Goal: Task Accomplishment & Management: Complete application form

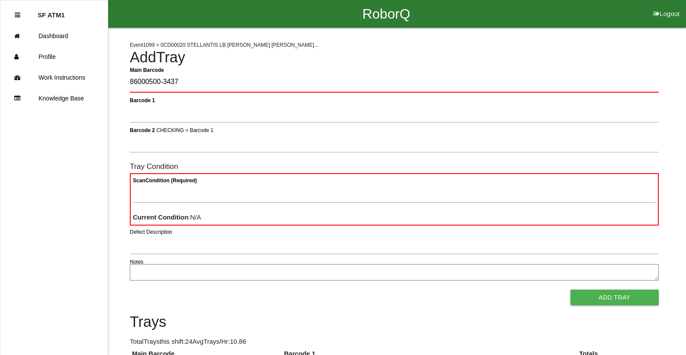
type Barcode "86000500-3437"
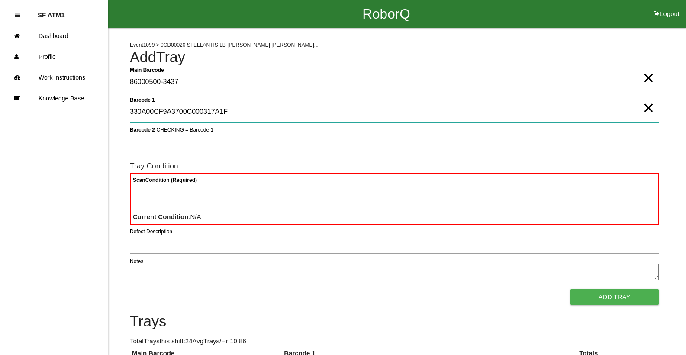
type 1 "330A00CF9A3700C000317A1F"
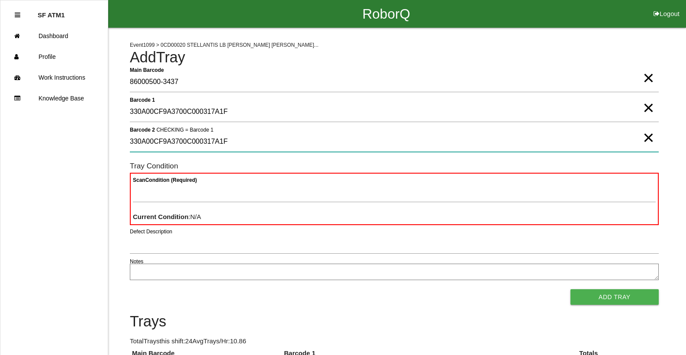
type 2 "330A00CF9A3700C000317A1F"
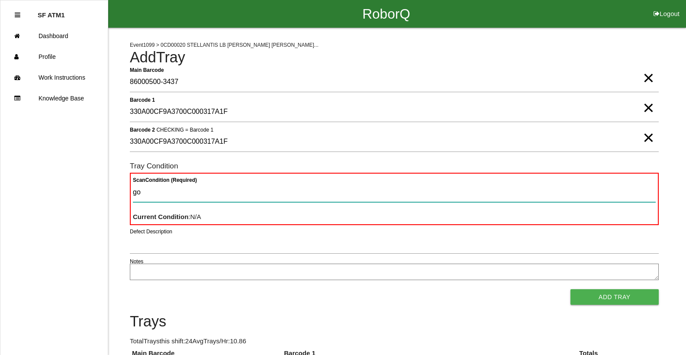
type Condition "goo"
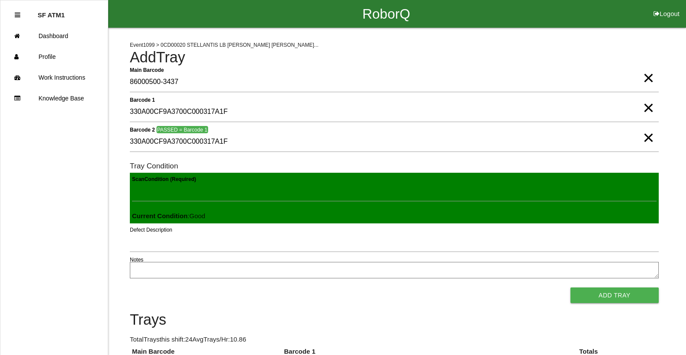
click at [571, 288] on button "Add Tray" at bounding box center [615, 296] width 88 height 16
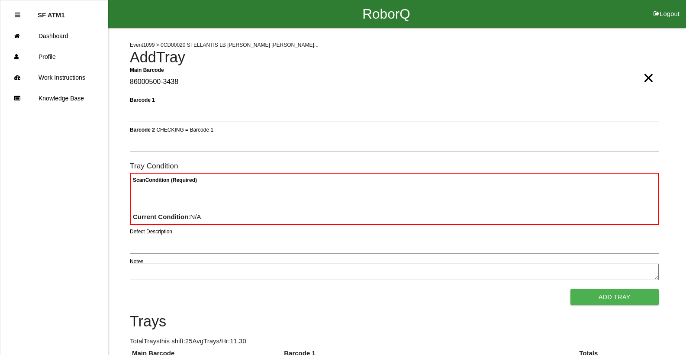
type Barcode "86000500-3438"
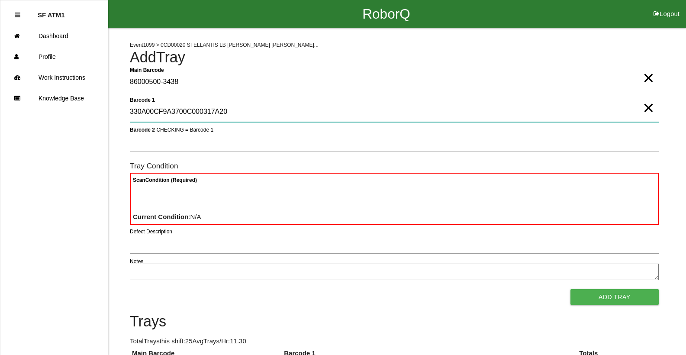
type 1 "330A00CF9A3700C000317A20"
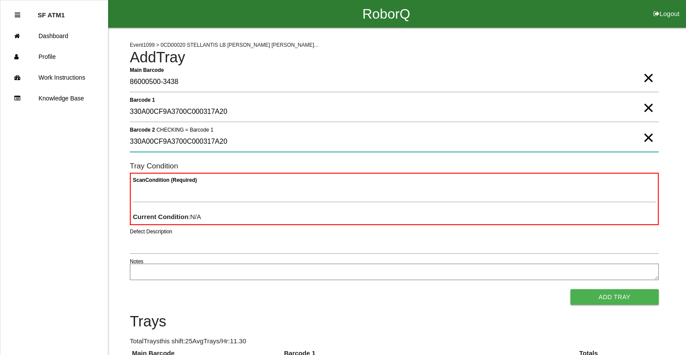
type 2 "330A00CF9A3700C000317A20"
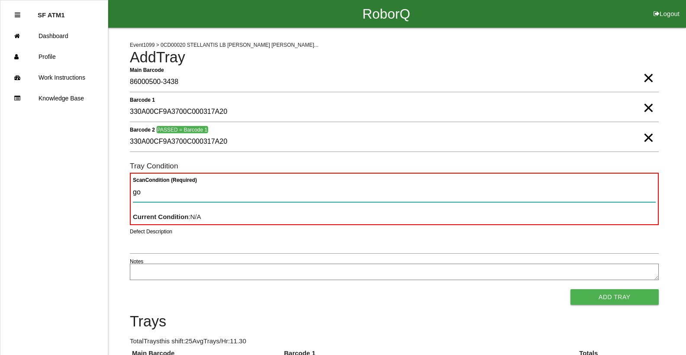
type Condition "goo"
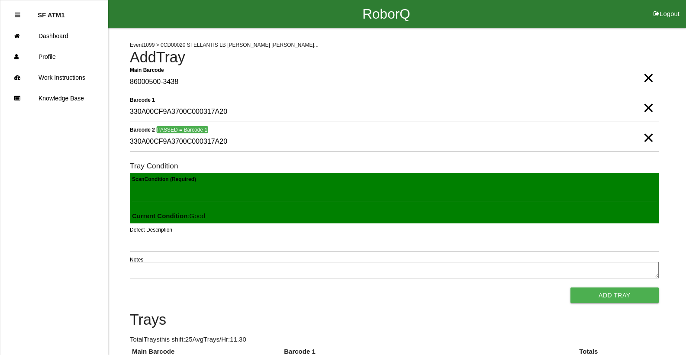
click at [571, 288] on button "Add Tray" at bounding box center [615, 296] width 88 height 16
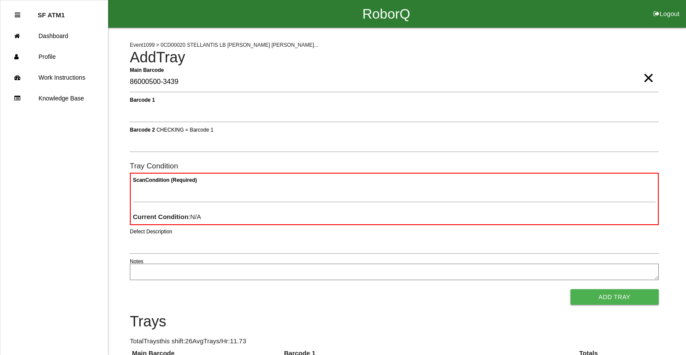
type Barcode "86000500-3439"
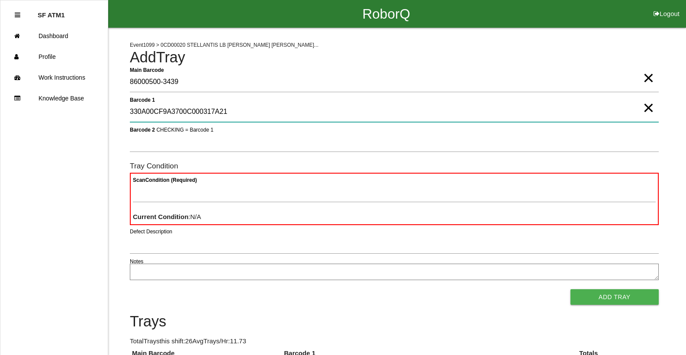
type 1 "330A00CF9A3700C000317A21"
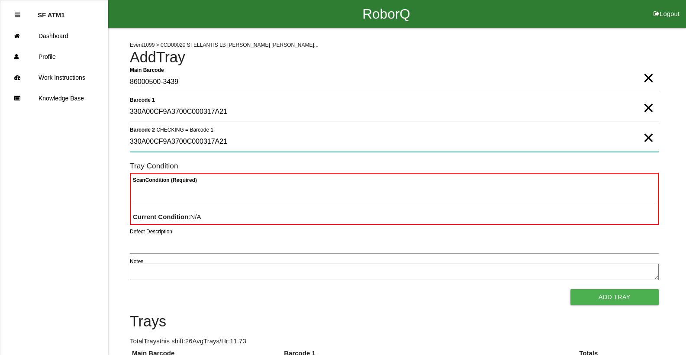
type 2 "330A00CF9A3700C000317A21"
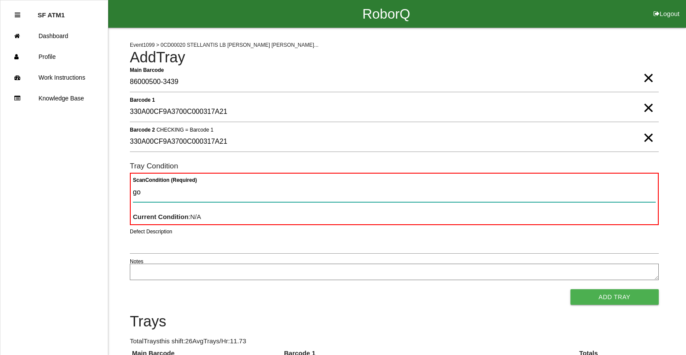
type Condition "goo"
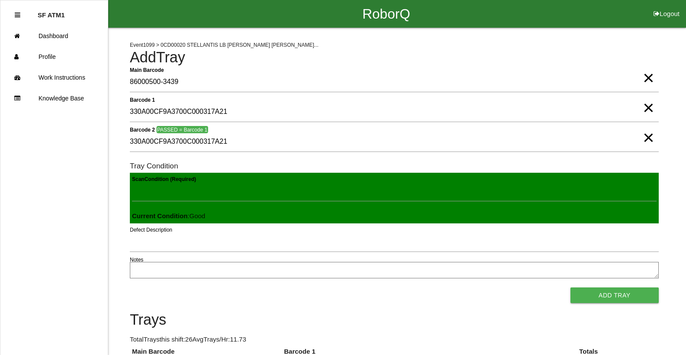
click button "Add Tray" at bounding box center [615, 296] width 88 height 16
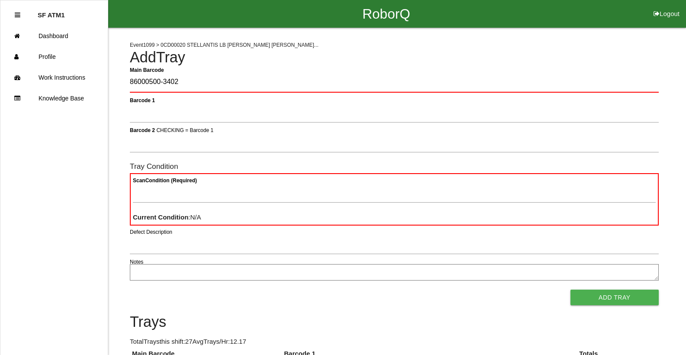
type Barcode "86000500-3402"
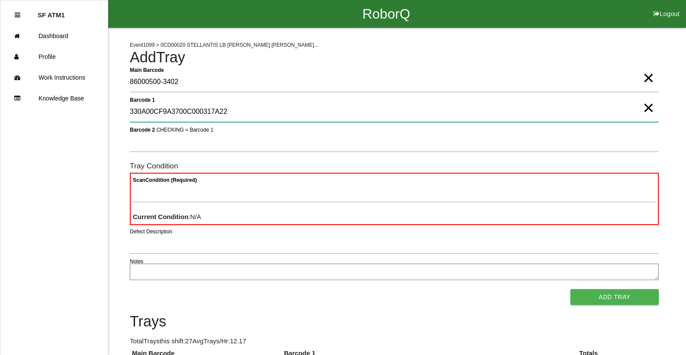
type 1 "330A00CF9A3700C000317A22"
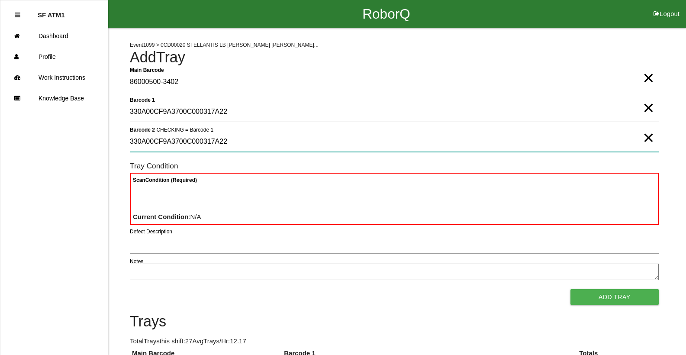
type 2 "330A00CF9A3700C000317A22"
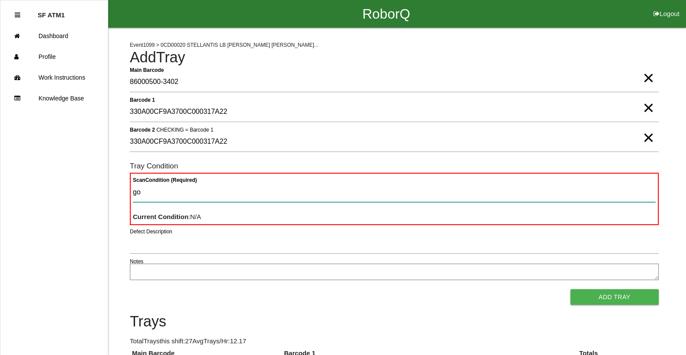
type Condition "goo"
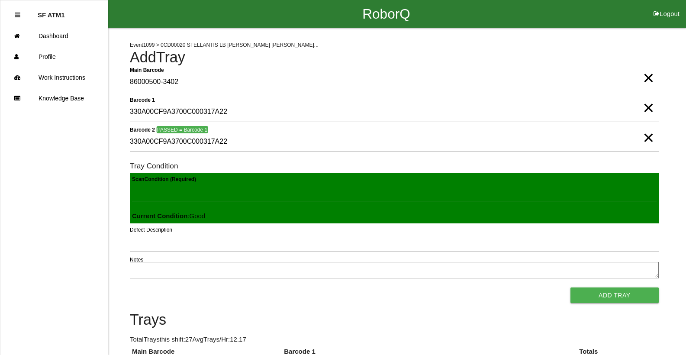
click at [571, 288] on button "Add Tray" at bounding box center [615, 296] width 88 height 16
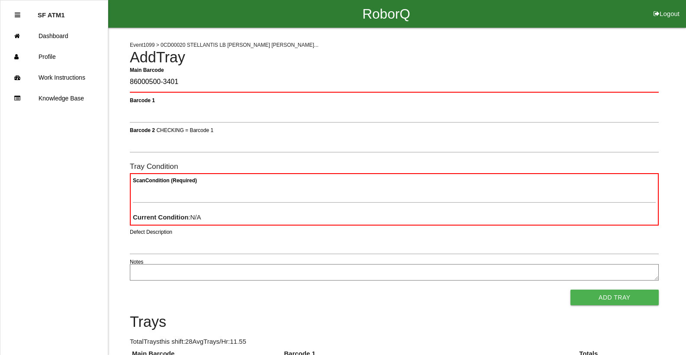
type Barcode "86000500-3401"
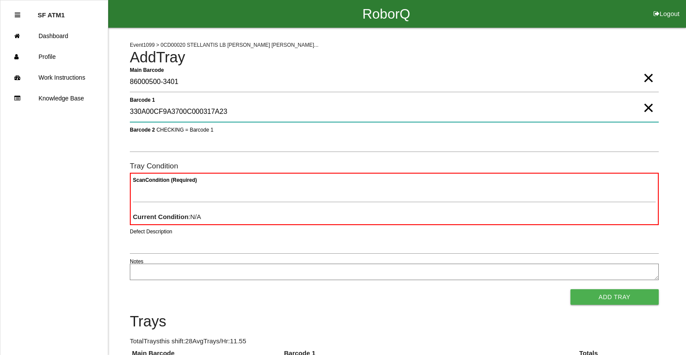
type 1 "330A00CF9A3700C000317A23"
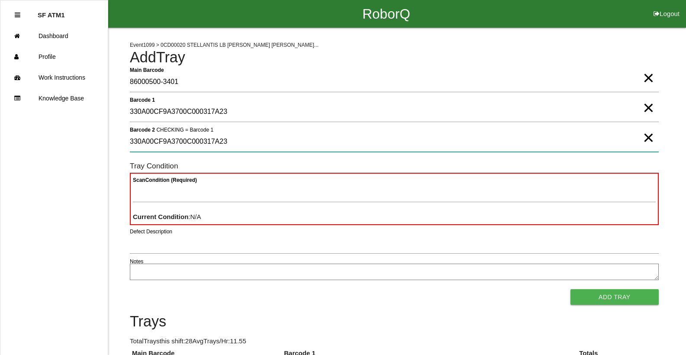
type 2 "330A00CF9A3700C000317A23"
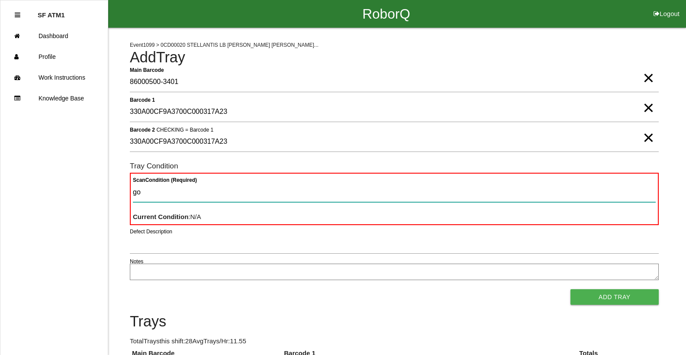
type Condition "goo"
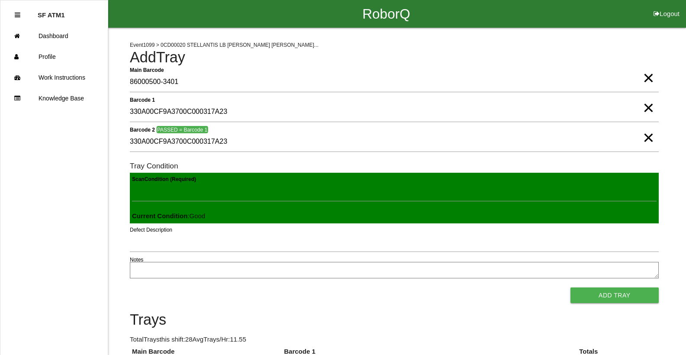
click at [571, 288] on button "Add Tray" at bounding box center [615, 296] width 88 height 16
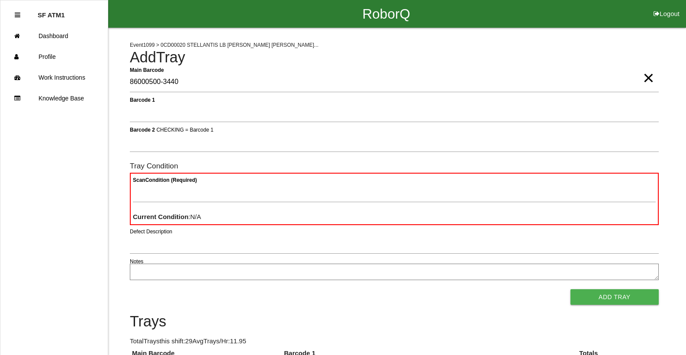
type Barcode "86000500-3440"
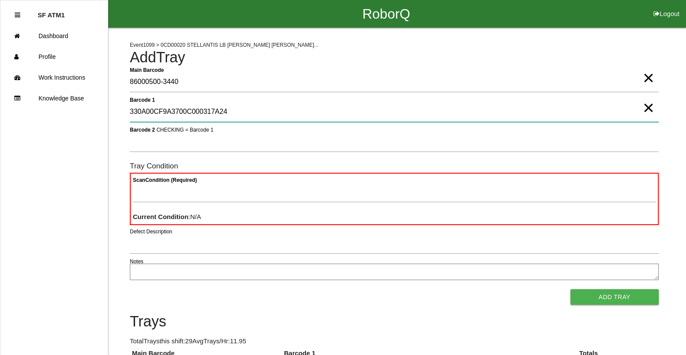
type 1 "330A00CF9A3700C000317A24"
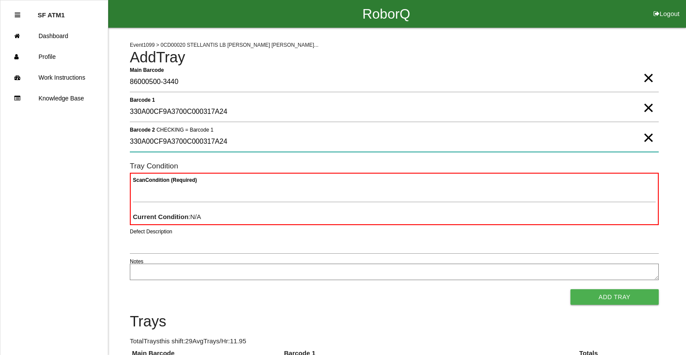
type 2 "330A00CF9A3700C000317A24"
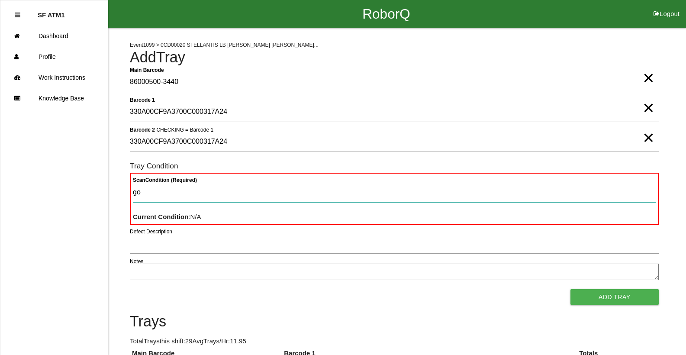
type Condition "goo"
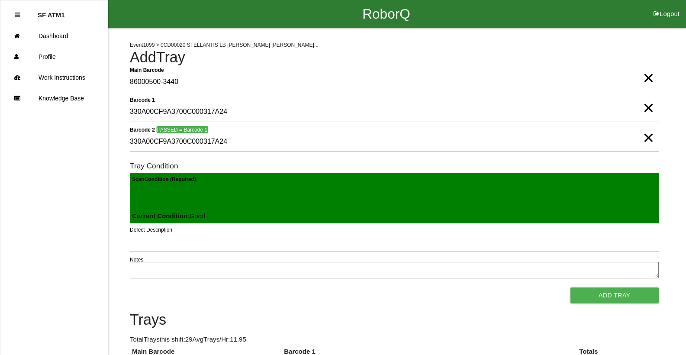
click at [571, 288] on button "Add Tray" at bounding box center [615, 296] width 88 height 16
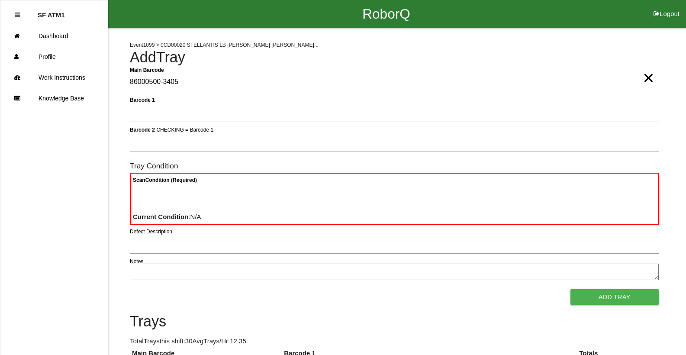
type Barcode "86000500-3405"
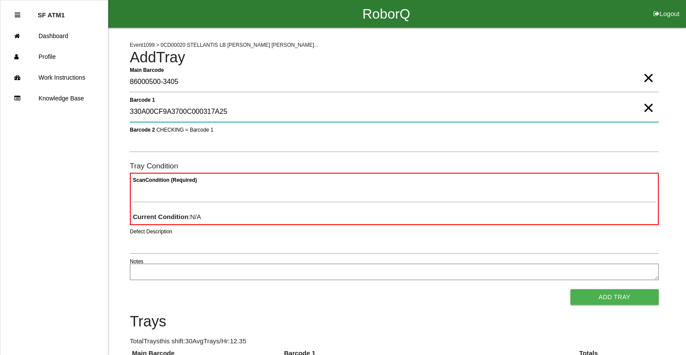
type 1 "330A00CF9A3700C000317A25"
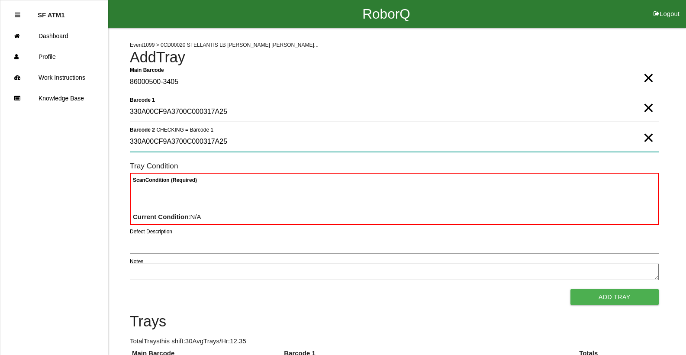
type 2 "330A00CF9A3700C000317A25"
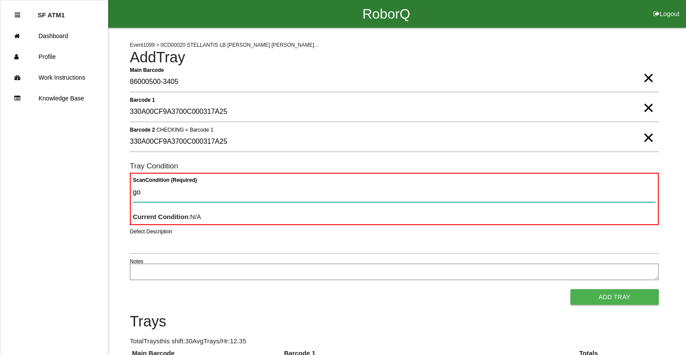
type Condition "goo"
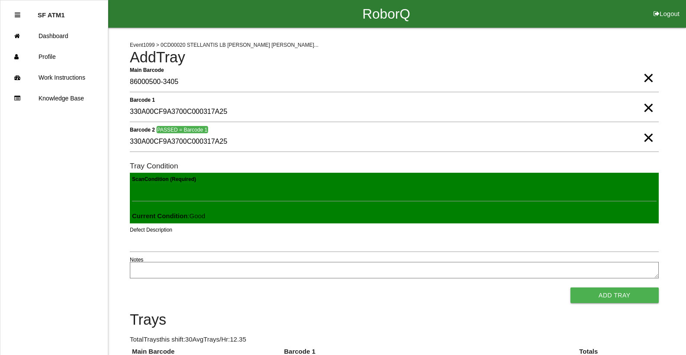
click at [571, 288] on button "Add Tray" at bounding box center [615, 296] width 88 height 16
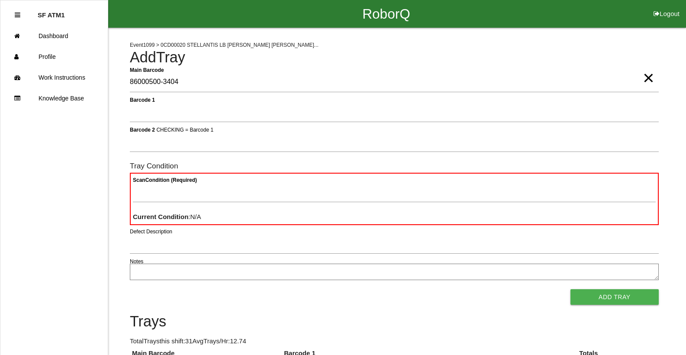
type Barcode "86000500-3404"
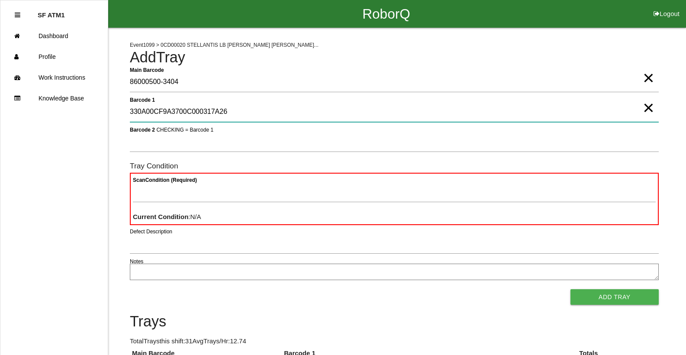
type 1 "330A00CF9A3700C000317A26"
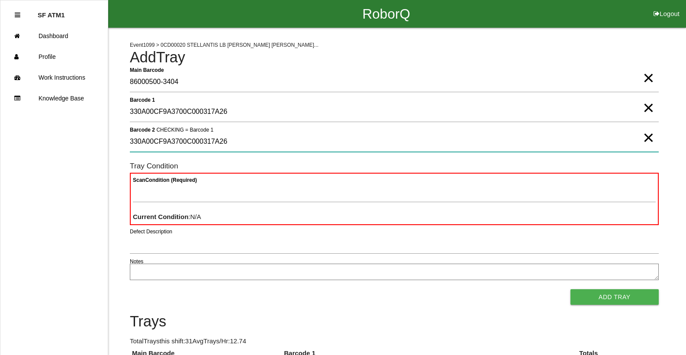
type 2 "330A00CF9A3700C000317A26"
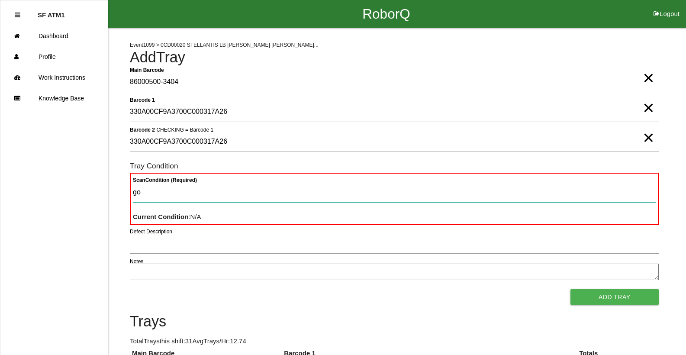
type Condition "goo"
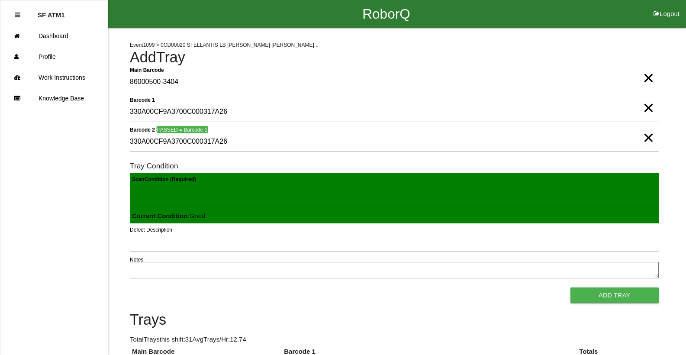
click at [571, 288] on button "Add Tray" at bounding box center [615, 296] width 88 height 16
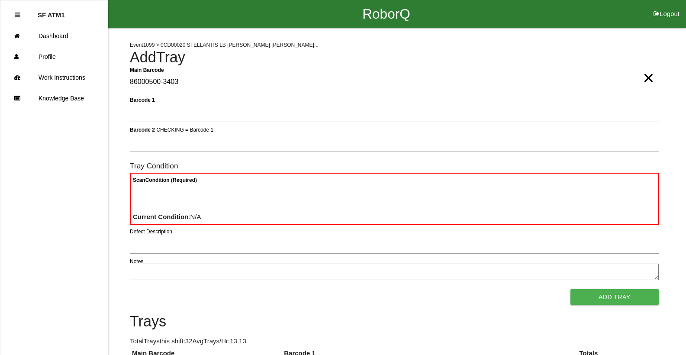
type Barcode "86000500-3403"
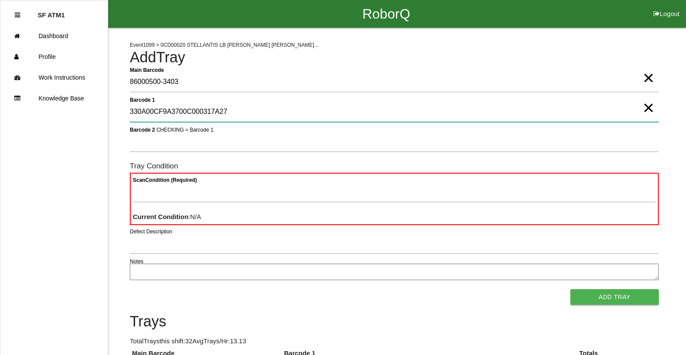
type 1 "330A00CF9A3700C000317A27"
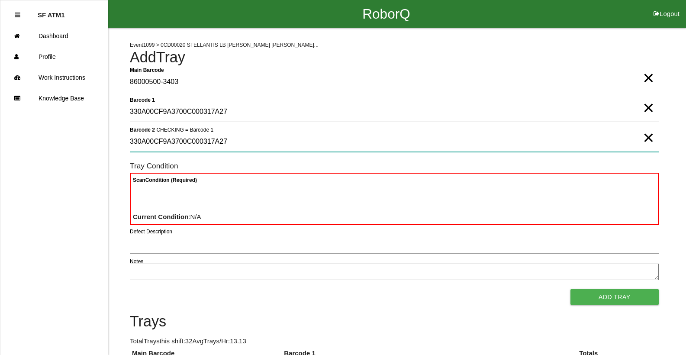
type 2 "330A00CF9A3700C000317A27"
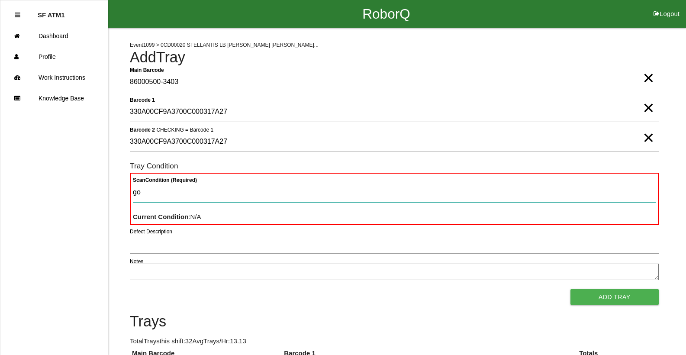
type Condition "goo"
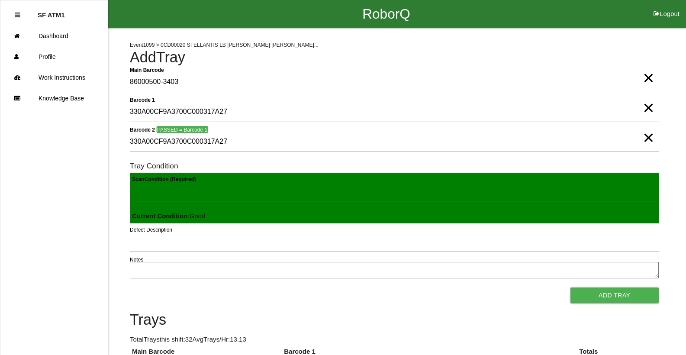
click at [571, 288] on button "Add Tray" at bounding box center [615, 296] width 88 height 16
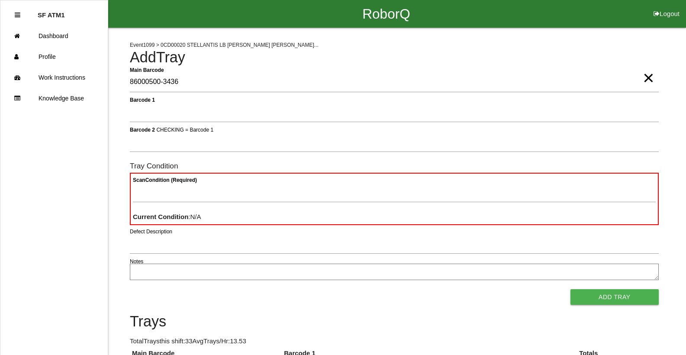
type Barcode "86000500-3436"
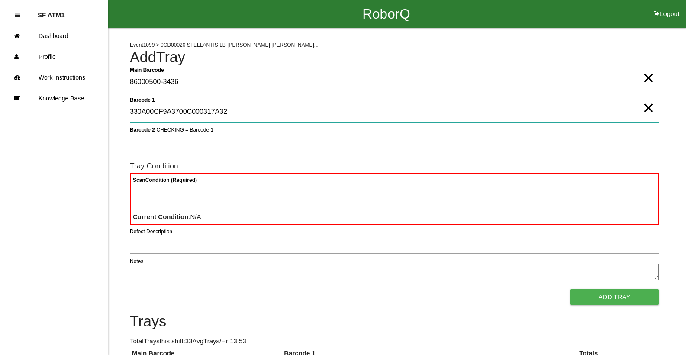
type 1 "330A00CF9A3700C000317A32"
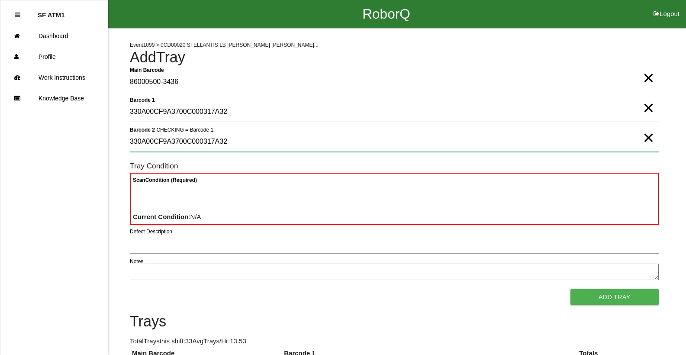
type 2 "330A00CF9A3700C000317A32"
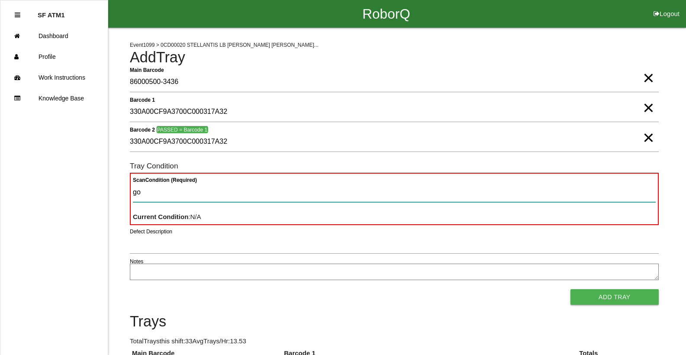
type Condition "goo"
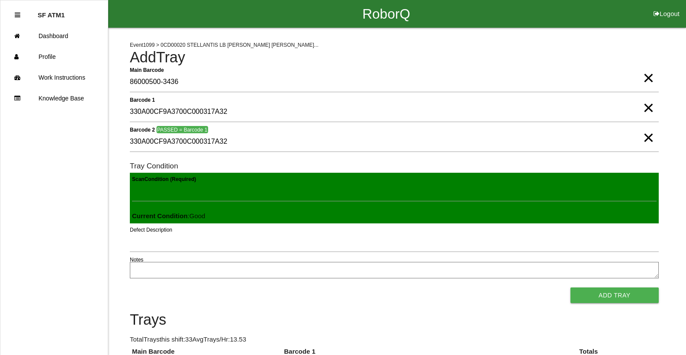
click at [571, 288] on button "Add Tray" at bounding box center [615, 296] width 88 height 16
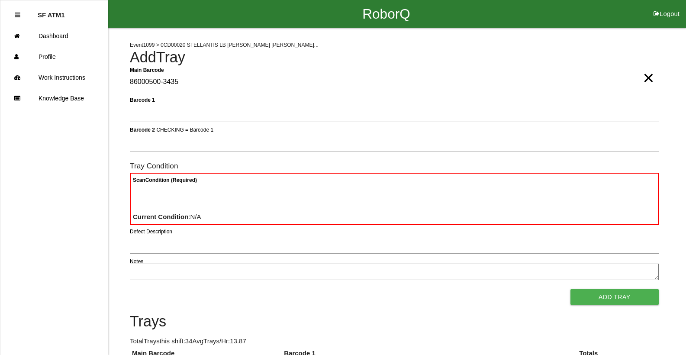
type Barcode "86000500-3435"
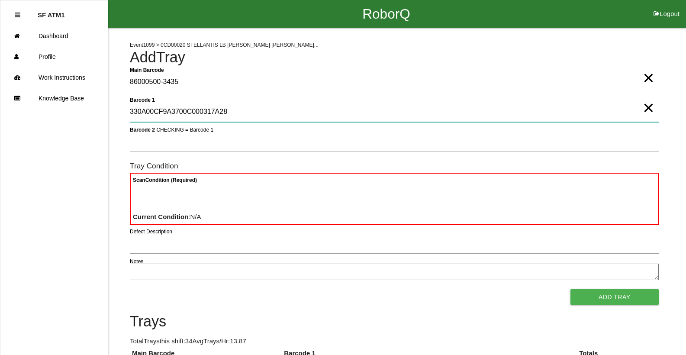
type 1 "330A00CF9A3700C000317A28"
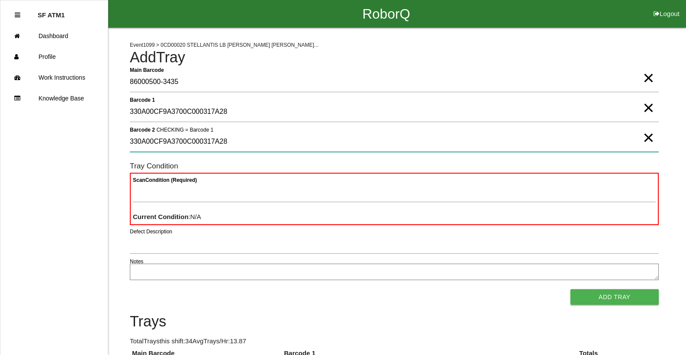
type 2 "330A00CF9A3700C000317A28"
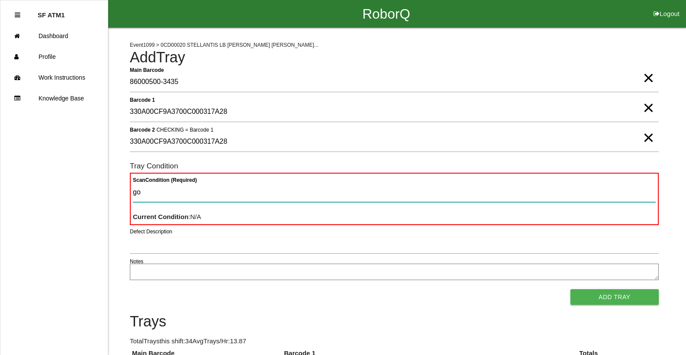
type Condition "goo"
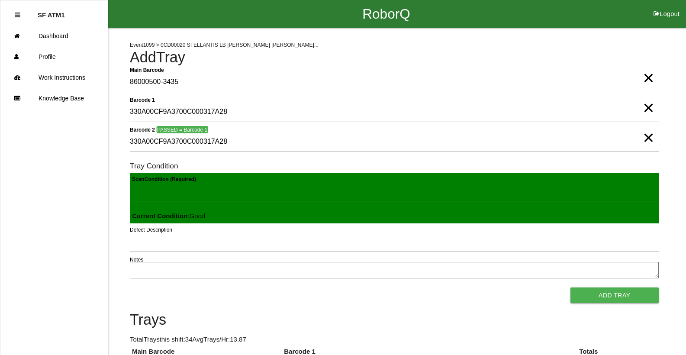
click at [571, 288] on button "Add Tray" at bounding box center [615, 296] width 88 height 16
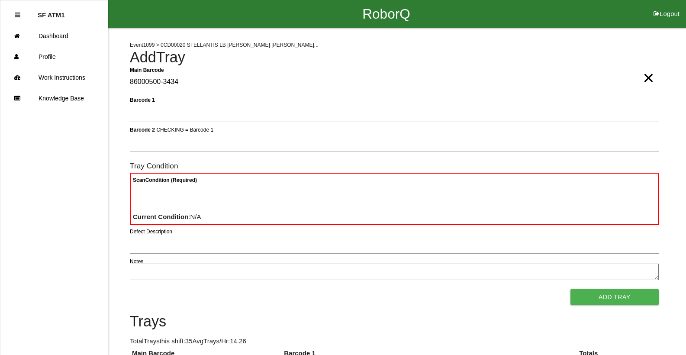
type Barcode "86000500-3434"
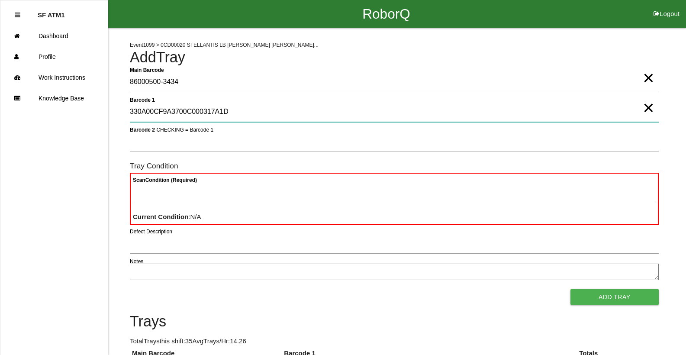
type 1 "330A00CF9A3700C000317A1D"
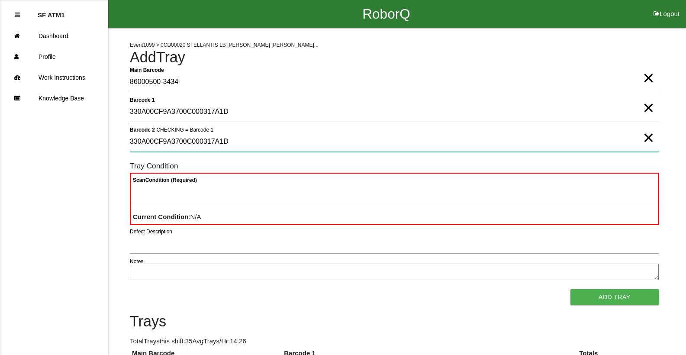
type 2 "330A00CF9A3700C000317A1D"
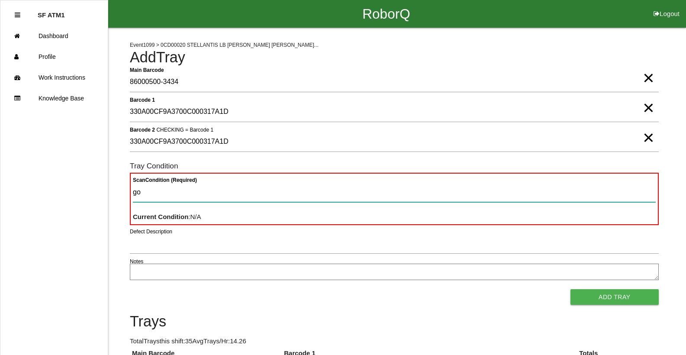
type Condition "goo"
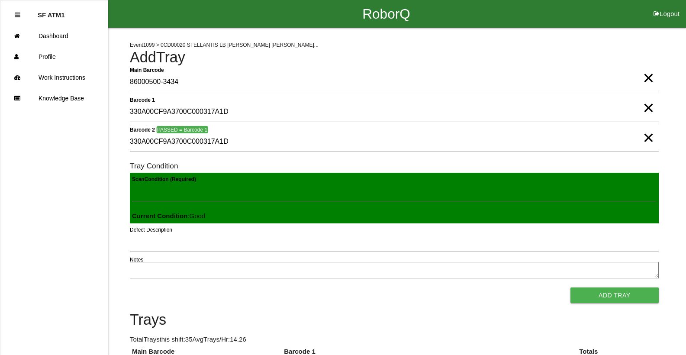
click at [571, 288] on button "Add Tray" at bounding box center [615, 296] width 88 height 16
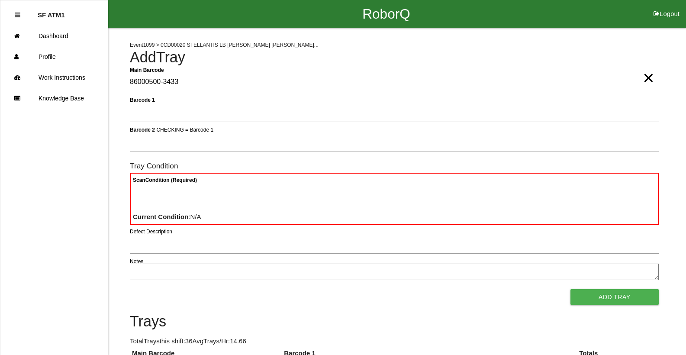
type Barcode "86000500-3433"
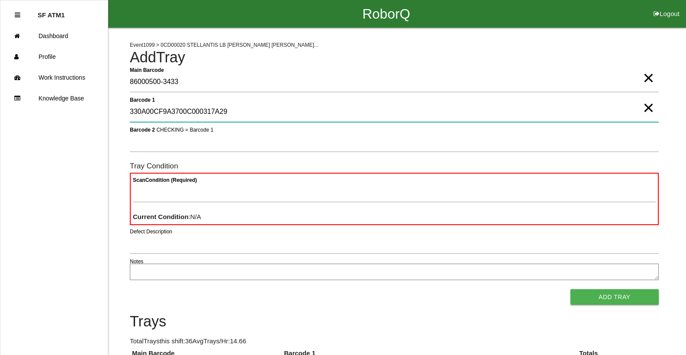
type 1 "330A00CF9A3700C000317A29"
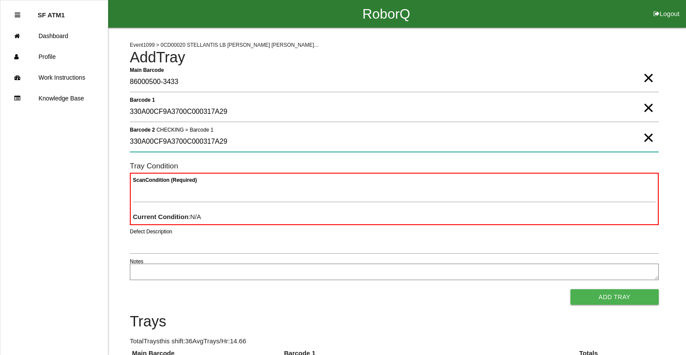
type 2 "330A00CF9A3700C000317A29"
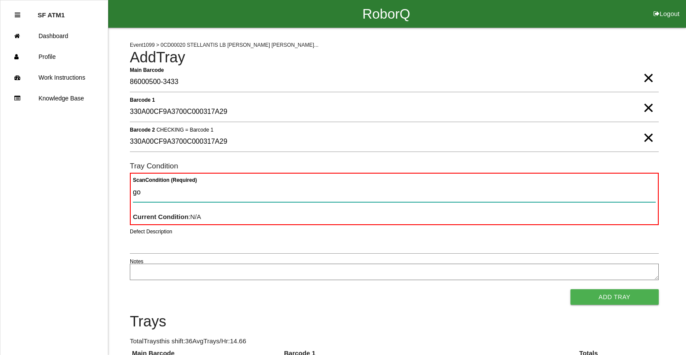
type Condition "goo"
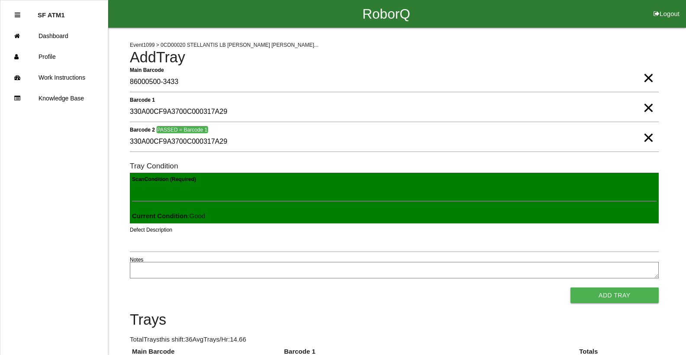
click at [571, 288] on button "Add Tray" at bounding box center [615, 296] width 88 height 16
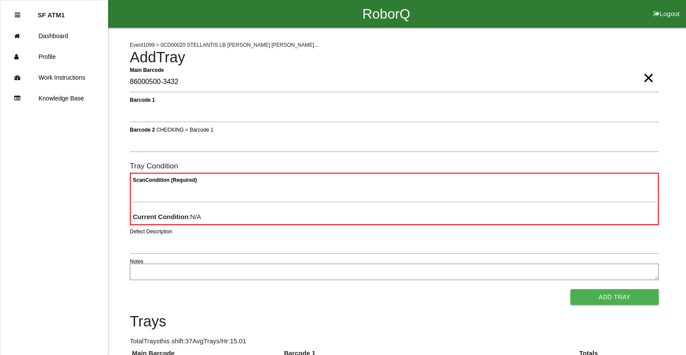
type Barcode "86000500-3432"
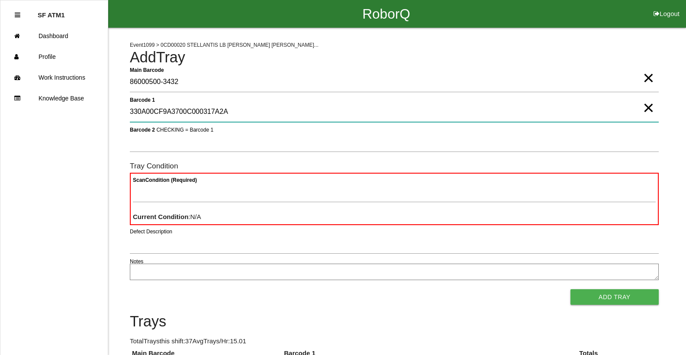
type 1 "330A00CF9A3700C000317A2A"
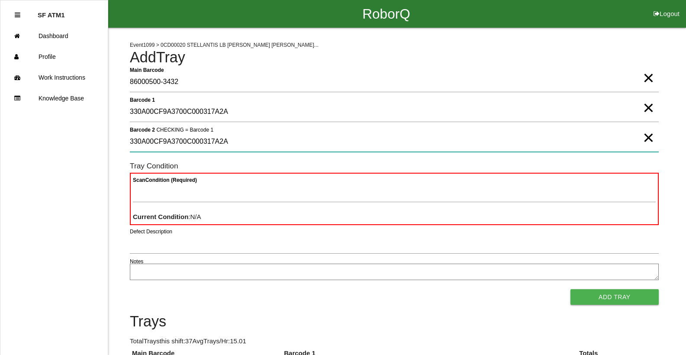
type 2 "330A00CF9A3700C000317A2A"
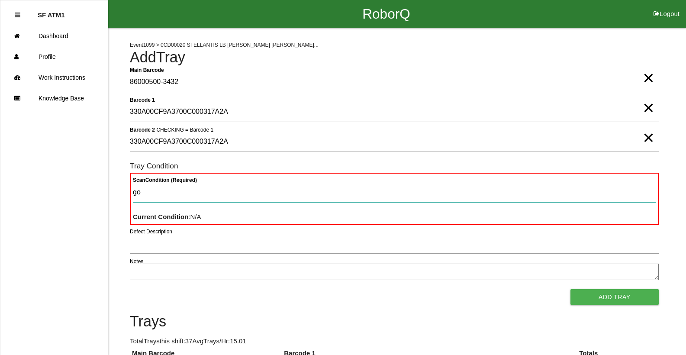
type Condition "goo"
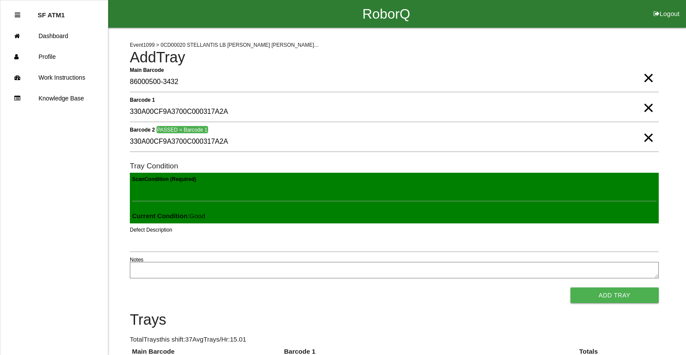
click at [571, 288] on button "Add Tray" at bounding box center [615, 296] width 88 height 16
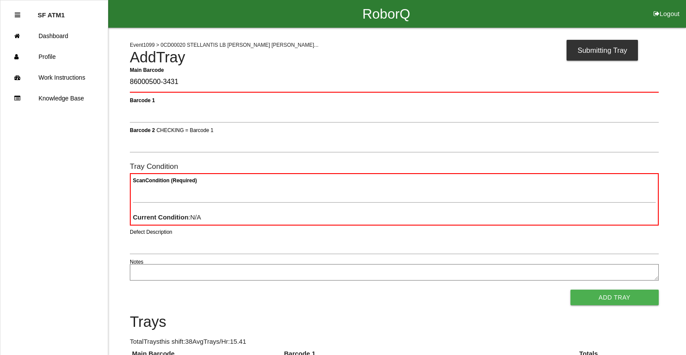
type Barcode "86000500-3431"
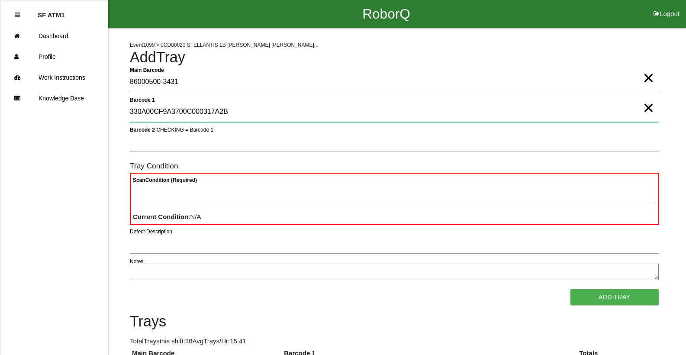
type 1 "330A00CF9A3700C000317A2B"
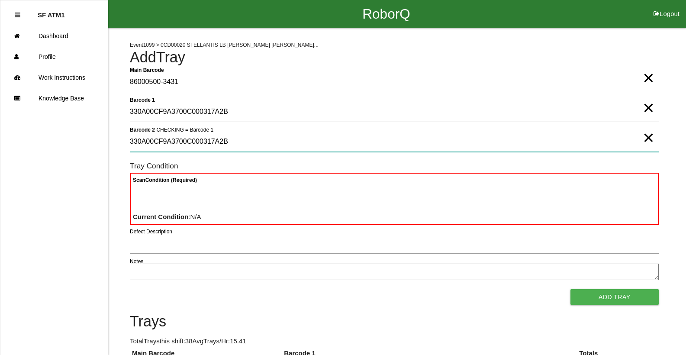
type 2 "330A00CF9A3700C000317A2B"
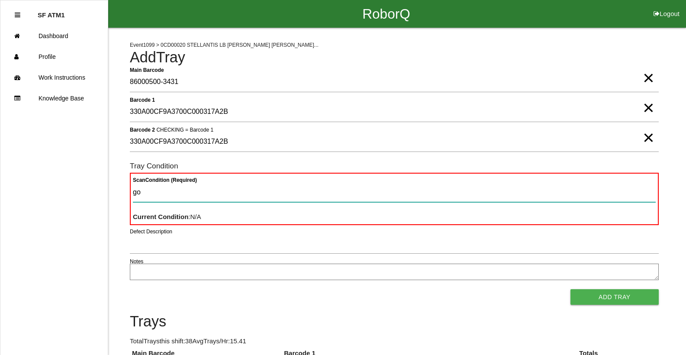
type Condition "goo"
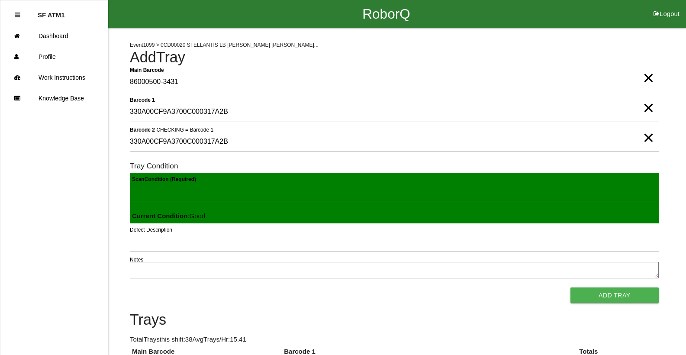
click at [571, 288] on button "Add Tray" at bounding box center [615, 296] width 88 height 16
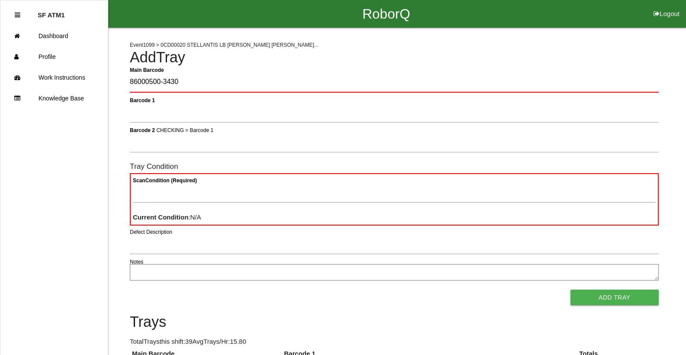
type Barcode "86000500-3430"
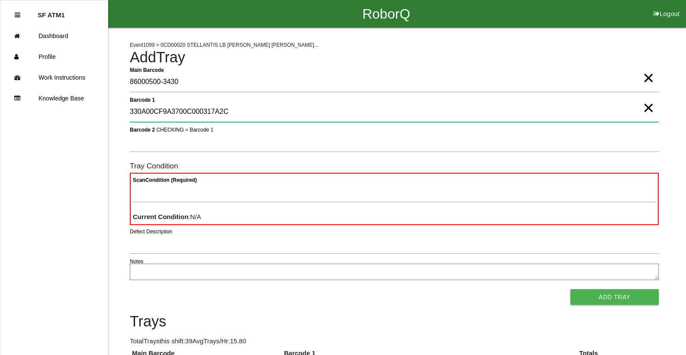
type 1 "330A00CF9A3700C000317A2C"
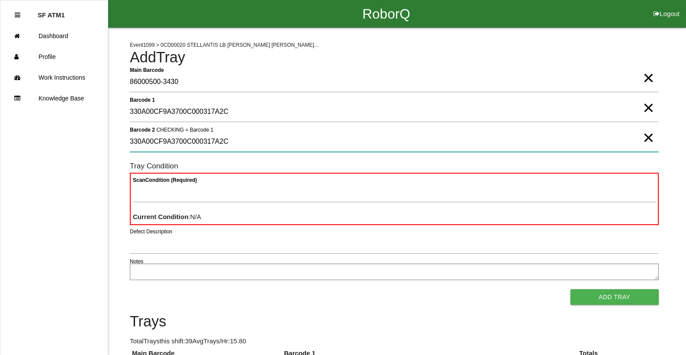
type 2 "330A00CF9A3700C000317A2C"
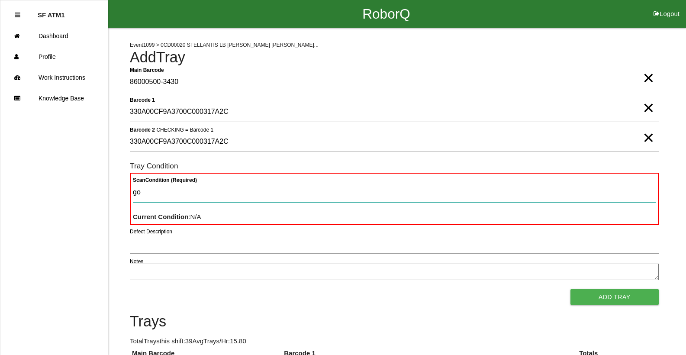
type Condition "goo"
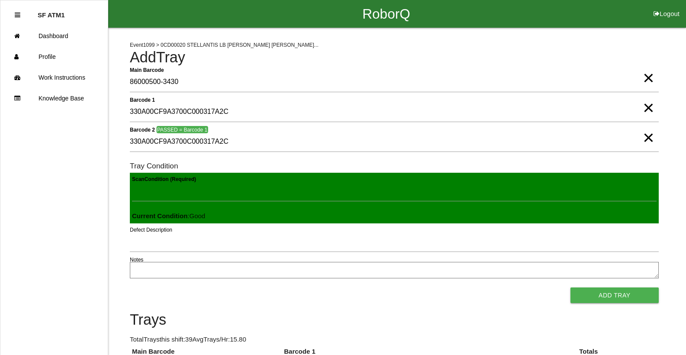
click at [571, 288] on button "Add Tray" at bounding box center [615, 296] width 88 height 16
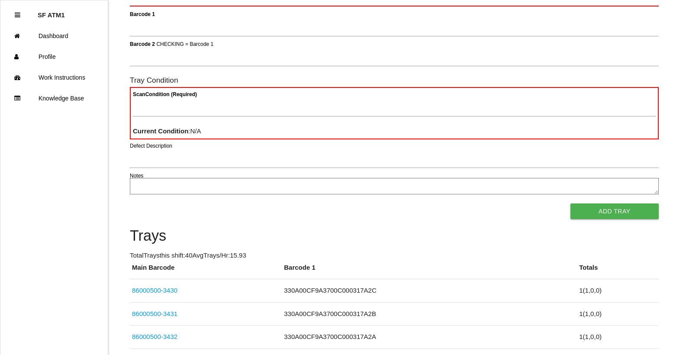
scroll to position [87, 0]
drag, startPoint x: 544, startPoint y: 256, endPoint x: 538, endPoint y: 256, distance: 6.5
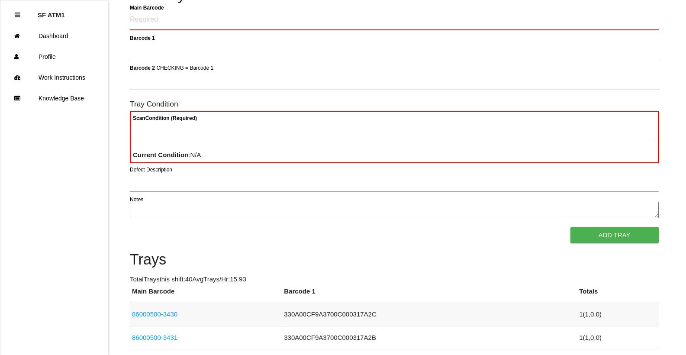
scroll to position [0, 0]
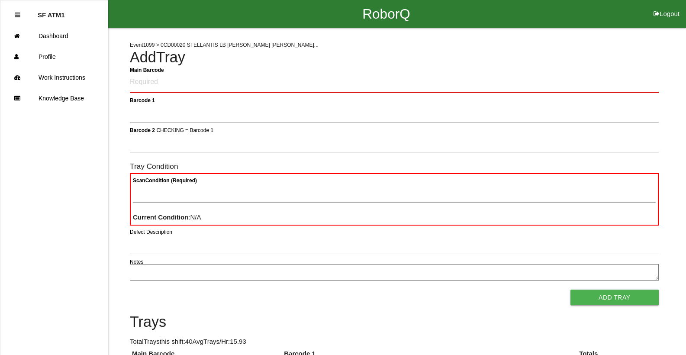
click at [143, 88] on Barcode "Main Barcode" at bounding box center [394, 82] width 529 height 20
type Barcode "86000500-3429"
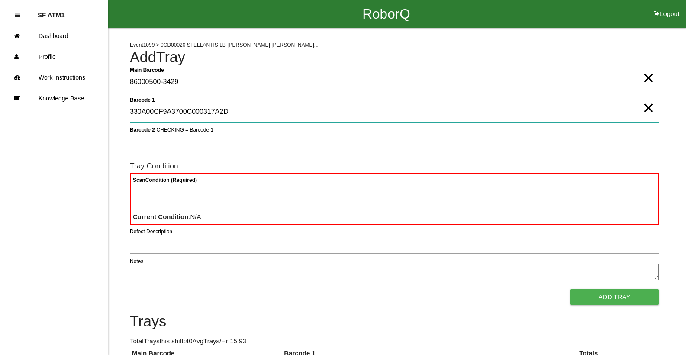
type 1 "330A00CF9A3700C000317A2D"
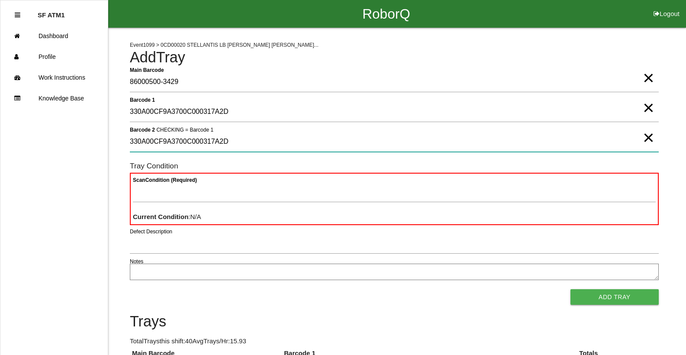
type 2 "330A00CF9A3700C000317A2D"
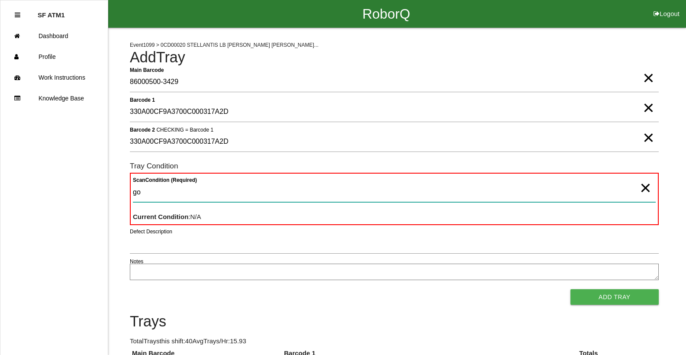
type Condition "goo"
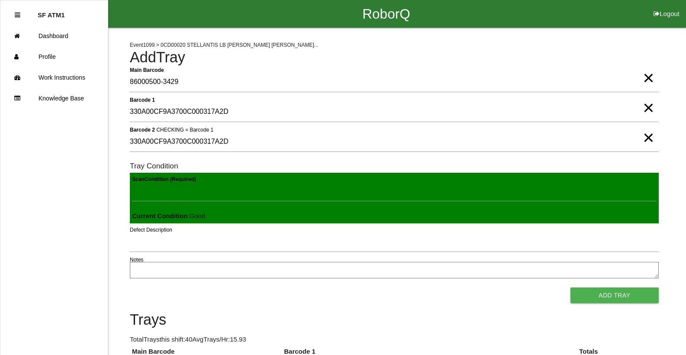
click at [571, 288] on button "Add Tray" at bounding box center [615, 296] width 88 height 16
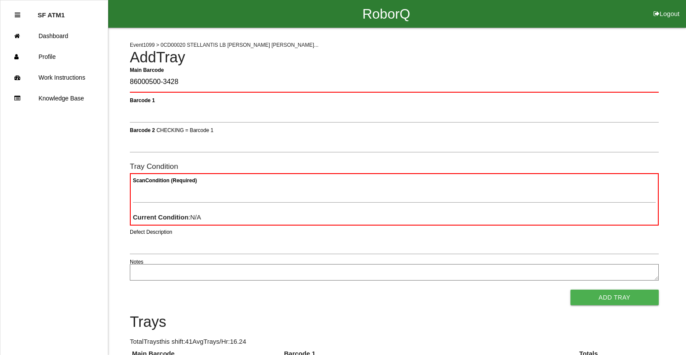
type Barcode "86000500-3428"
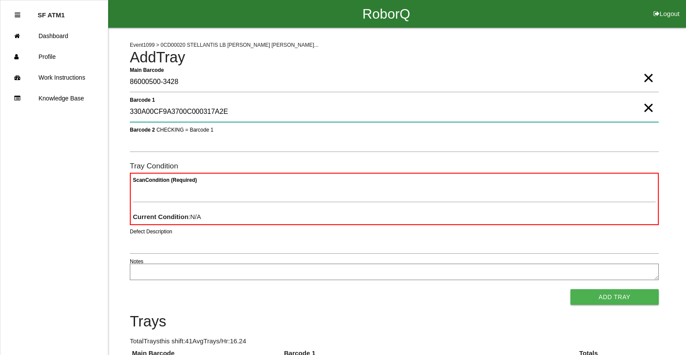
type 1 "330A00CF9A3700C000317A2E"
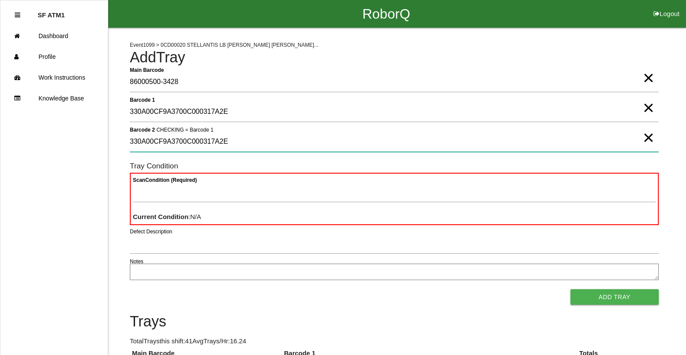
type 2 "330A00CF9A3700C000317A2E"
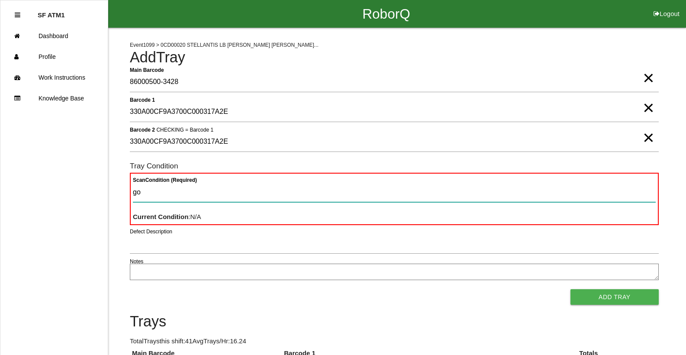
type Condition "goo"
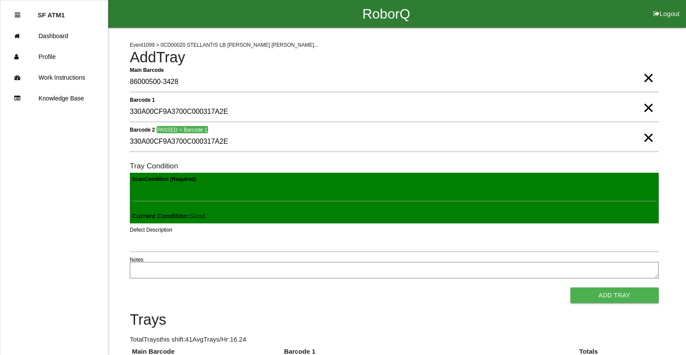
click at [571, 288] on button "Add Tray" at bounding box center [615, 296] width 88 height 16
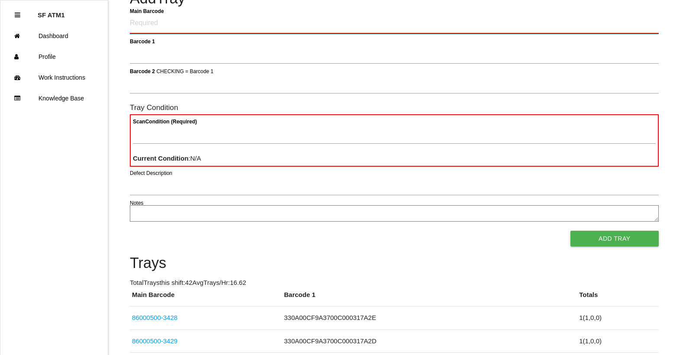
click at [266, 19] on Barcode "Main Barcode" at bounding box center [394, 23] width 529 height 20
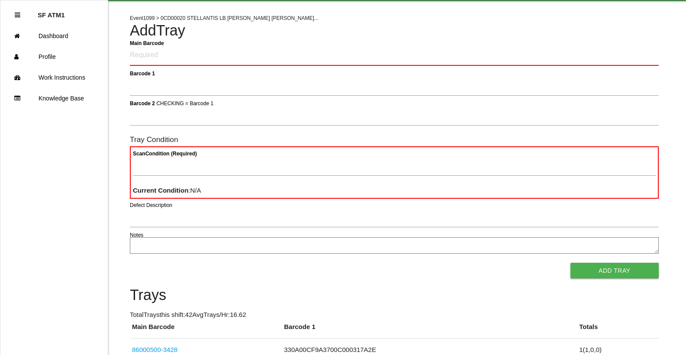
scroll to position [0, 0]
